Goal: Register for event/course

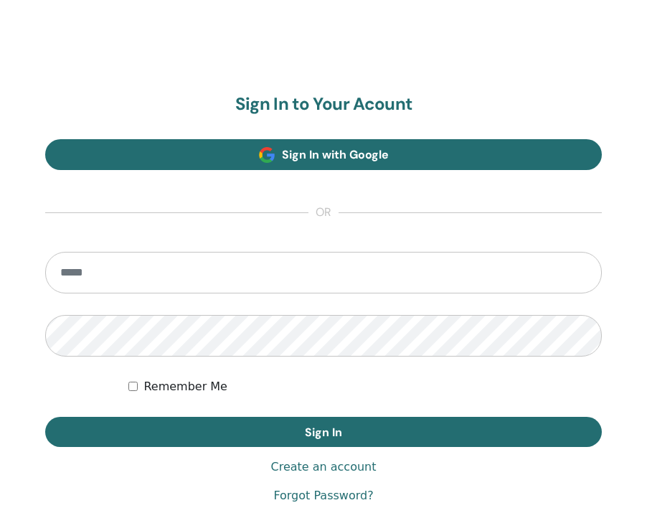
scroll to position [749, 0]
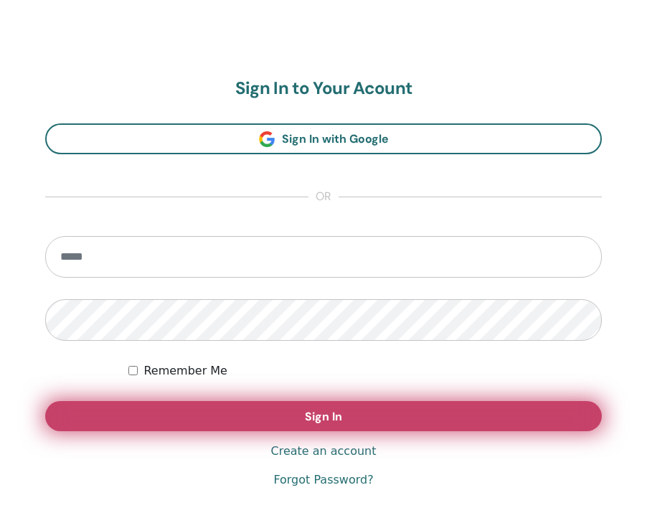
type input "**********"
click at [311, 415] on span "Sign In" at bounding box center [323, 416] width 37 height 15
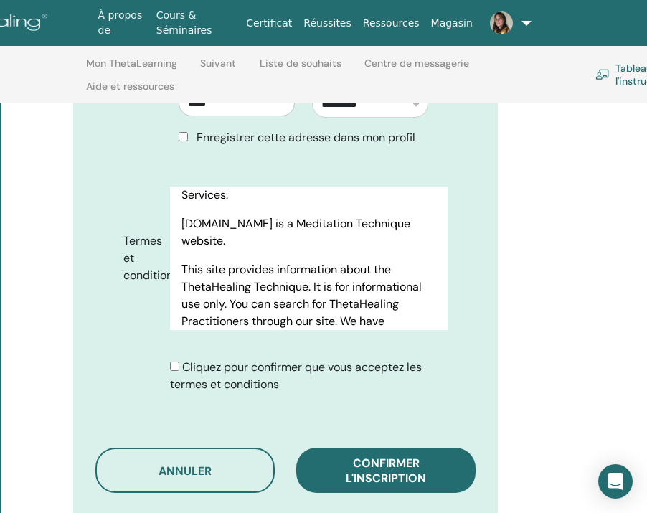
scroll to position [1183, 0]
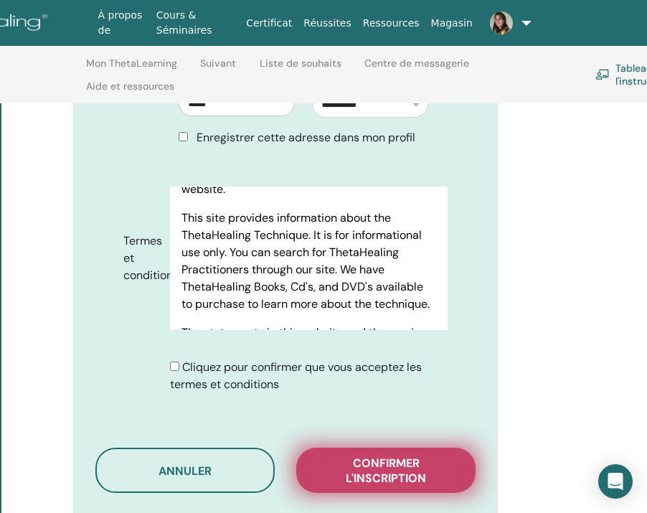
click at [381, 456] on span "Confirmer l'inscription" at bounding box center [385, 470] width 143 height 30
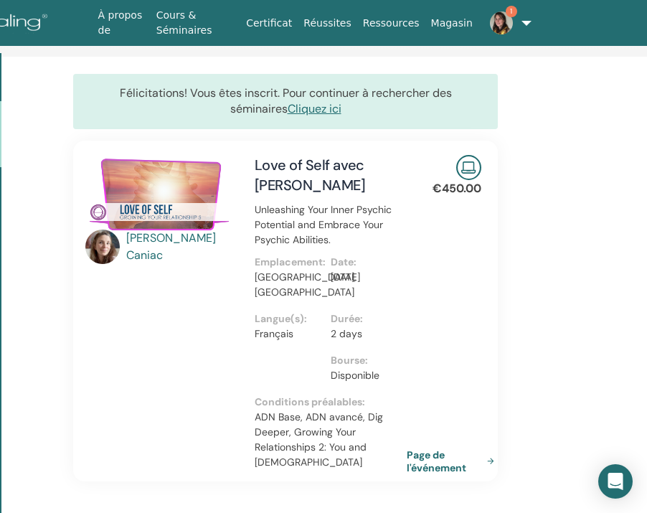
scroll to position [0, 214]
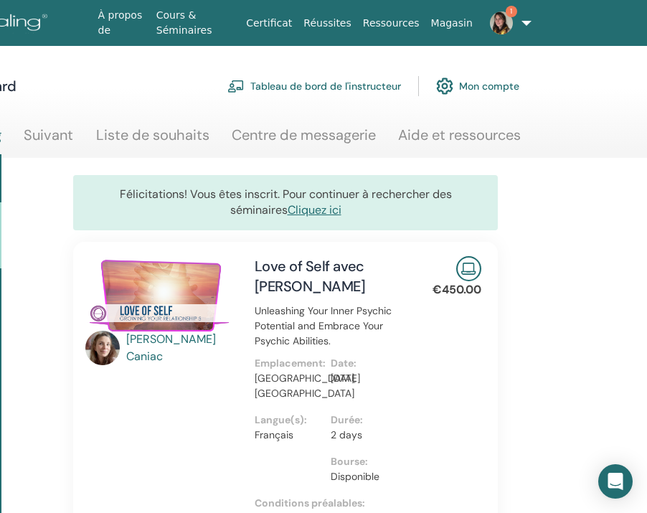
click at [501, 16] on img at bounding box center [501, 22] width 23 height 23
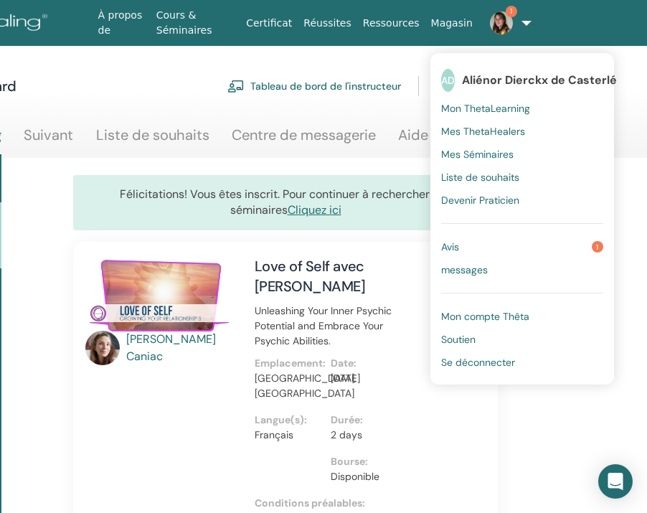
click at [441, 249] on span "Avis" at bounding box center [450, 246] width 18 height 13
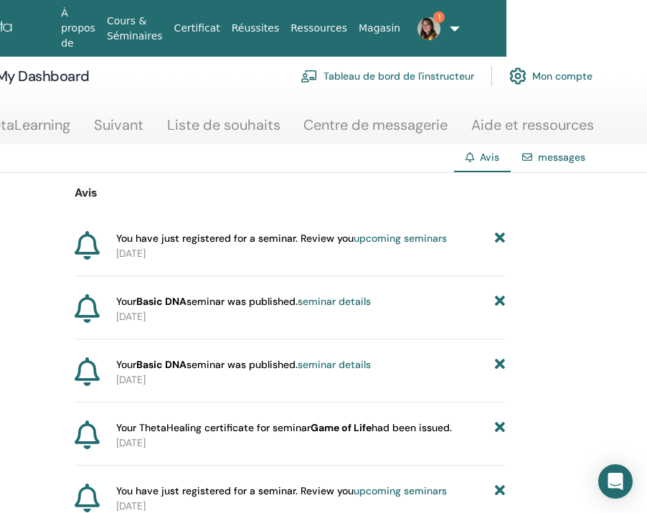
scroll to position [21, 214]
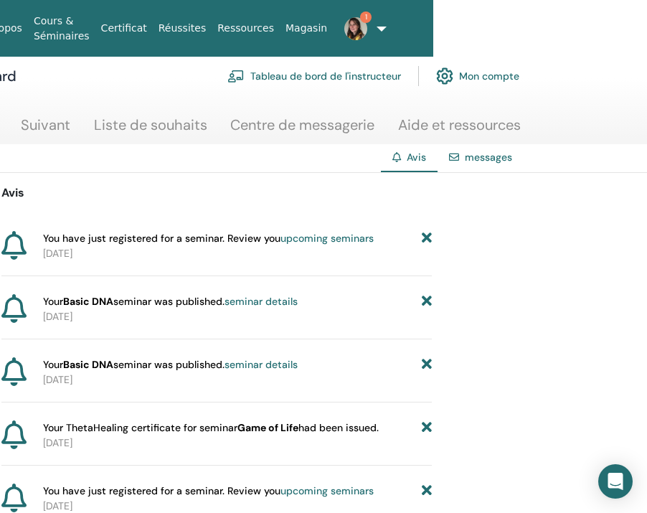
click at [369, 29] on link "1" at bounding box center [351, 29] width 36 height 46
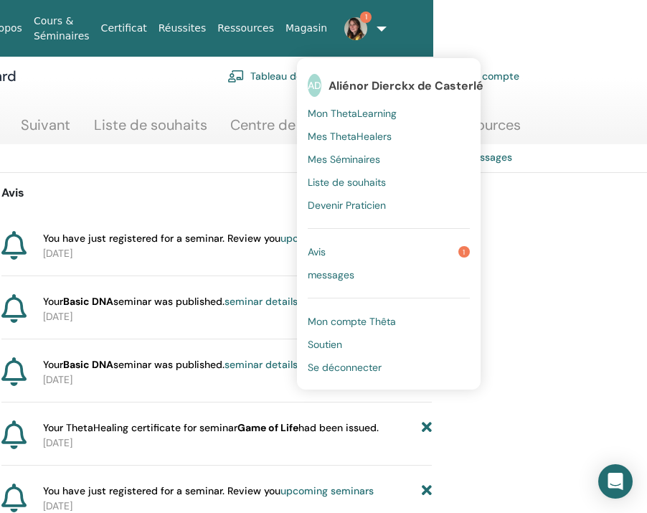
click at [315, 368] on span "Se déconnecter" at bounding box center [345, 367] width 74 height 13
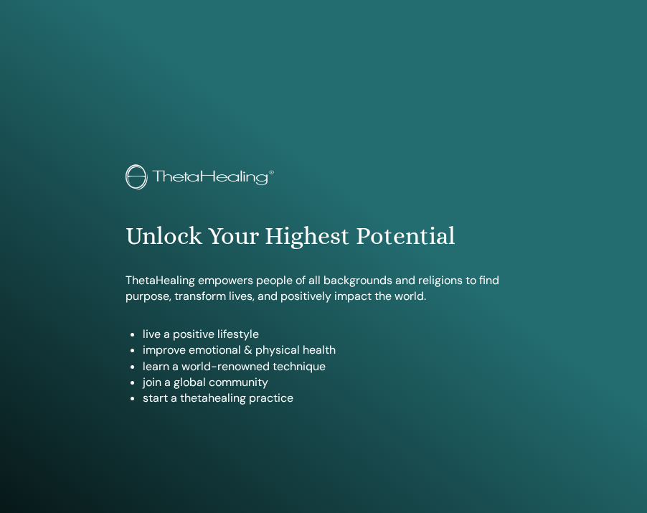
scroll to position [749, 0]
